Goal: Task Accomplishment & Management: Manage account settings

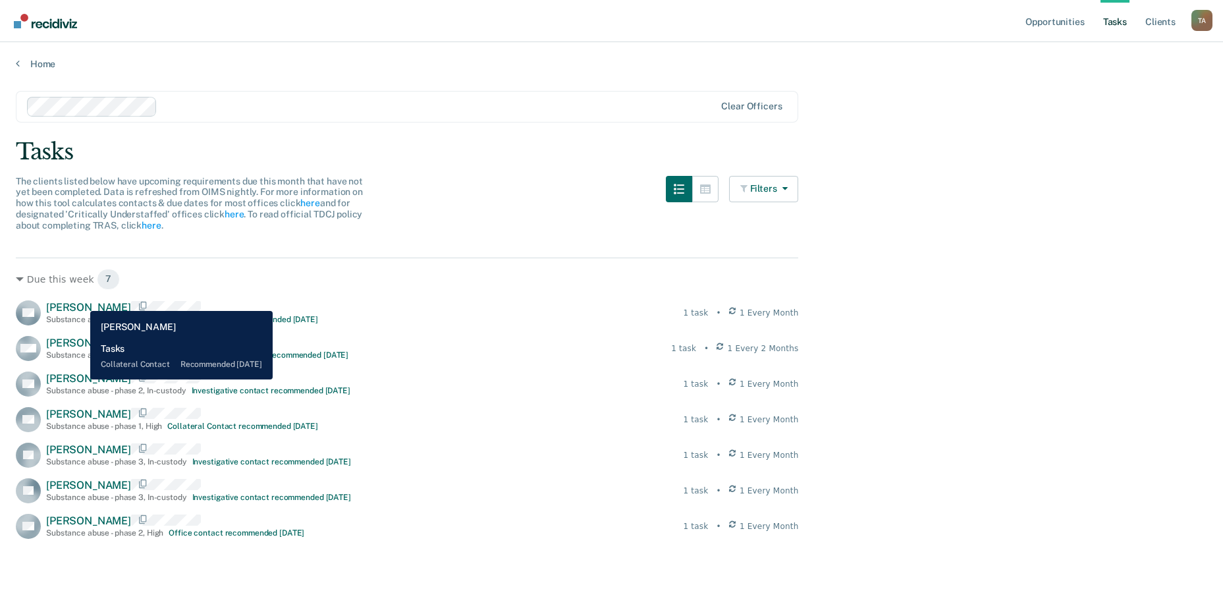
click at [80, 301] on span "[PERSON_NAME]" at bounding box center [88, 307] width 85 height 13
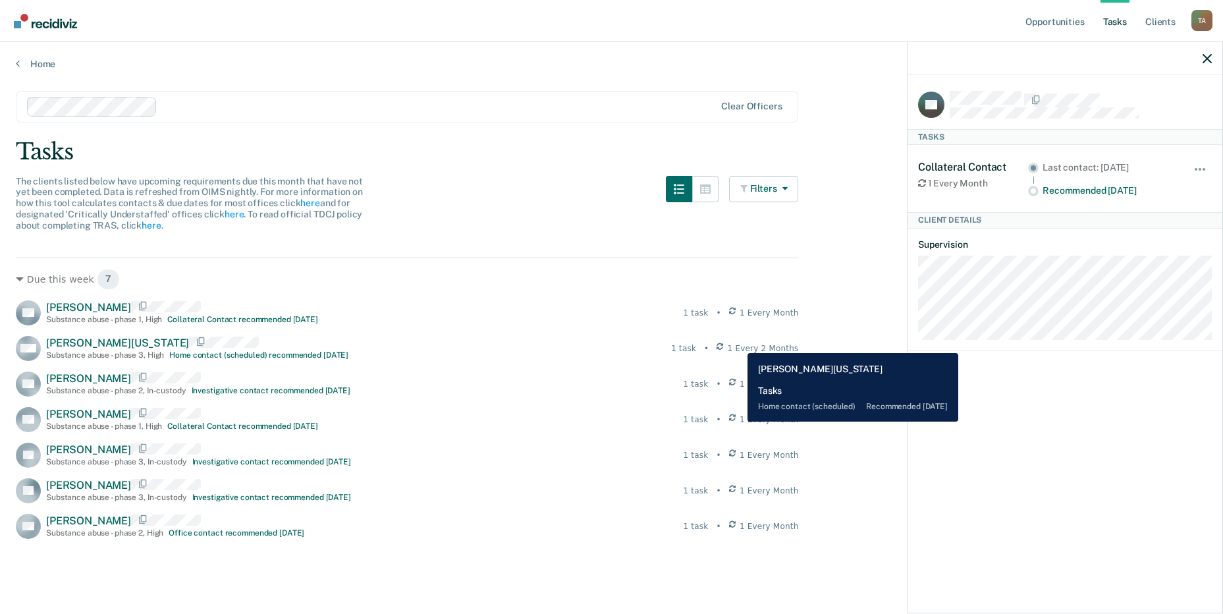
click at [723, 343] on icon at bounding box center [719, 348] width 7 height 12
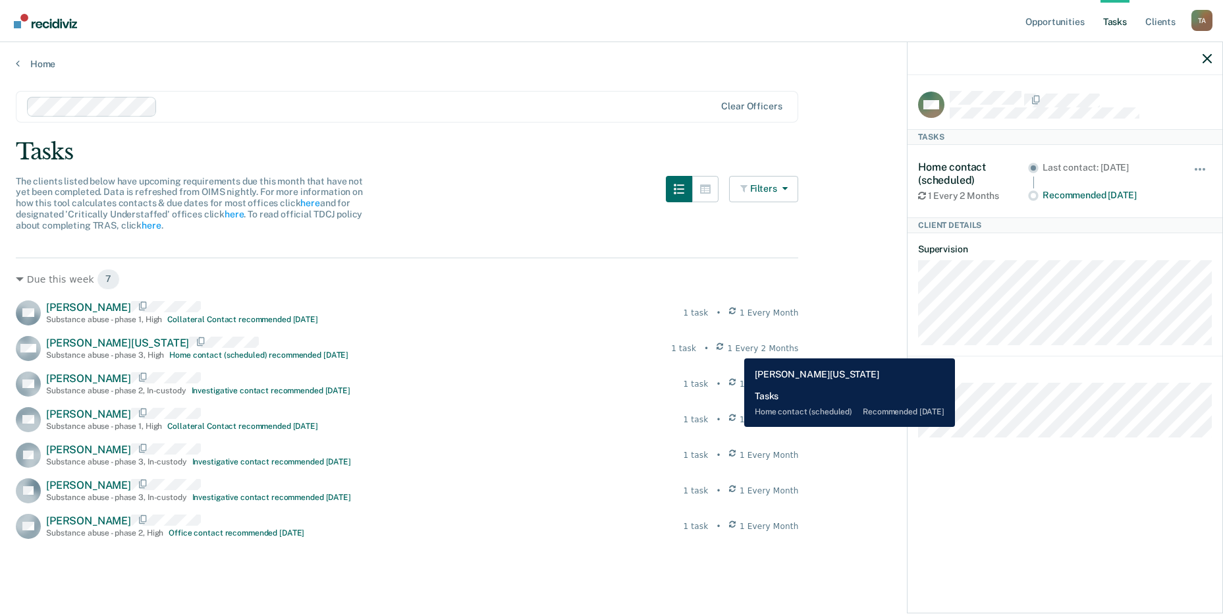
click at [723, 348] on icon at bounding box center [719, 348] width 7 height 12
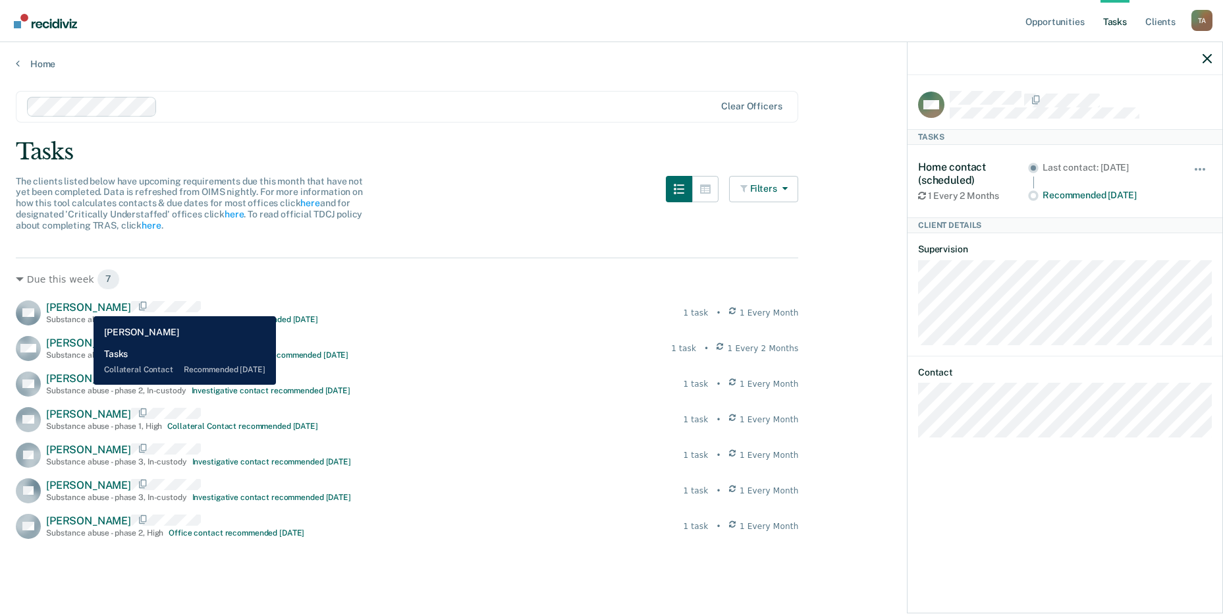
click at [84, 306] on span "[PERSON_NAME]" at bounding box center [88, 307] width 85 height 13
